Goal: Register for event/course

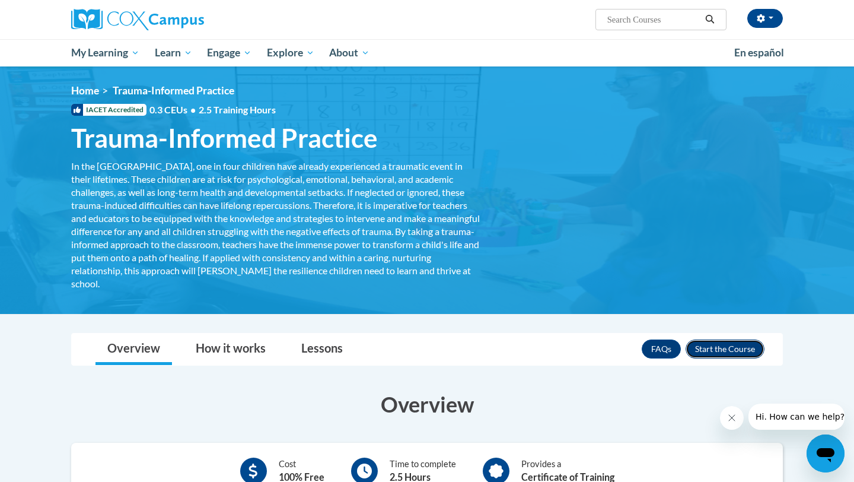
click at [704, 346] on button "Enroll" at bounding box center [725, 348] width 79 height 19
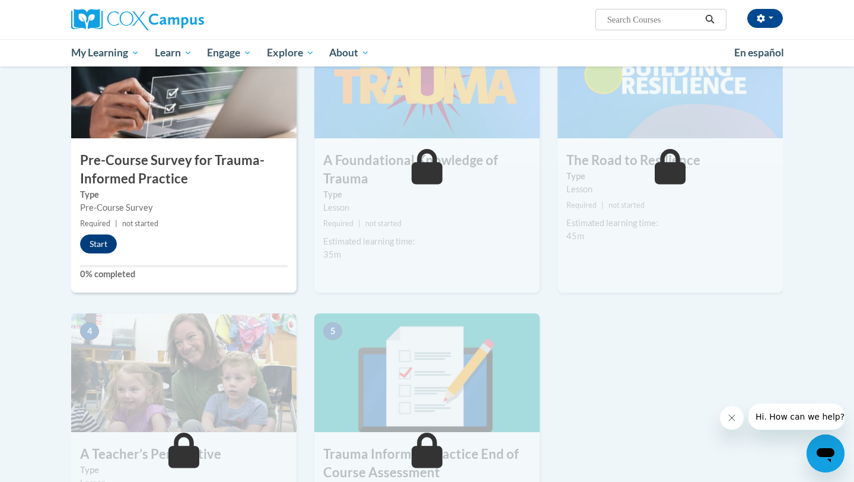
scroll to position [309, 0]
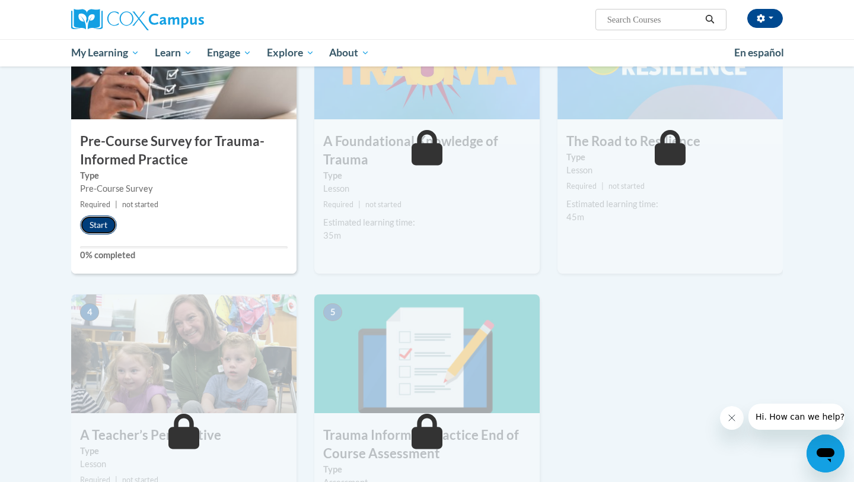
click at [103, 224] on button "Start" at bounding box center [98, 224] width 37 height 19
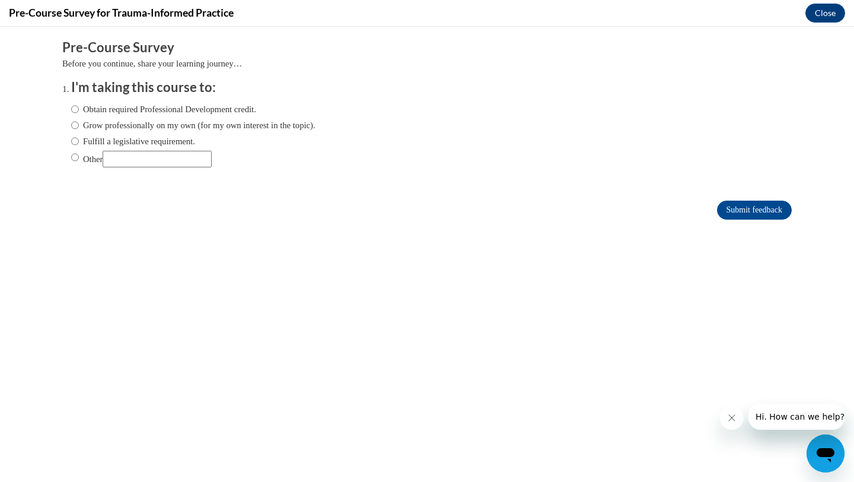
scroll to position [0, 0]
click at [76, 111] on input "Obtain required Professional Development credit." at bounding box center [75, 109] width 8 height 13
radio input "true"
click at [753, 209] on input "Submit feedback" at bounding box center [754, 210] width 75 height 19
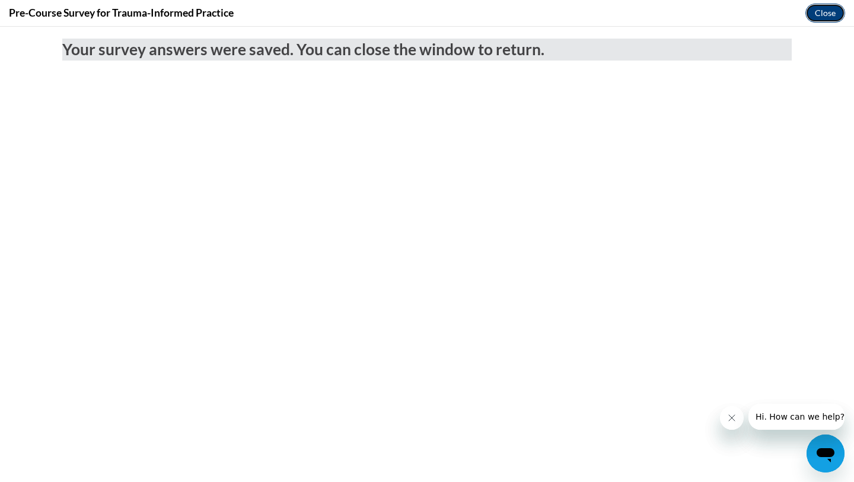
click at [823, 15] on button "Close" at bounding box center [826, 13] width 40 height 19
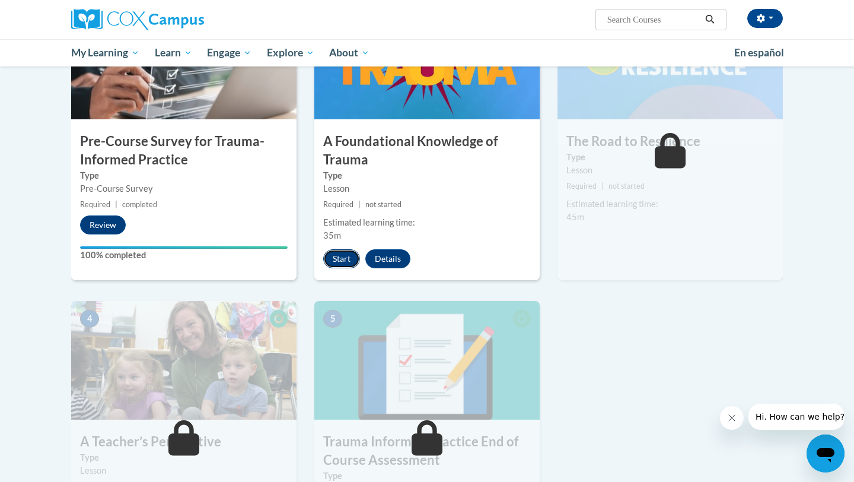
click at [342, 258] on button "Start" at bounding box center [341, 258] width 37 height 19
